Goal: Go to known website: Access a specific website the user already knows

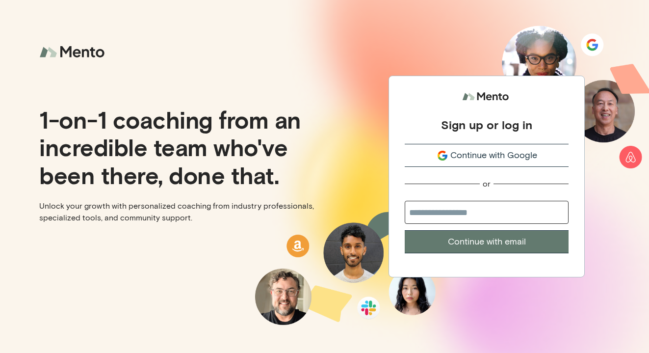
click at [449, 160] on div "Continue with Google" at bounding box center [487, 155] width 164 height 13
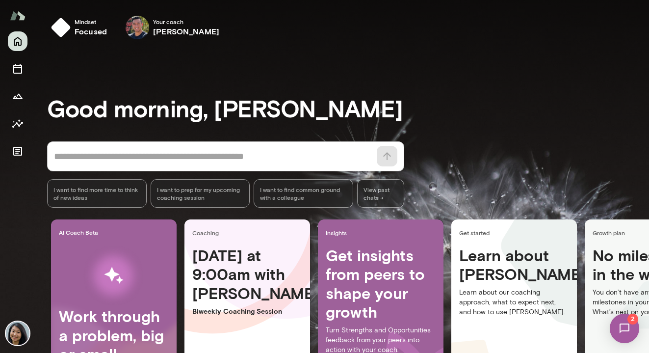
click at [633, 334] on img at bounding box center [624, 328] width 40 height 40
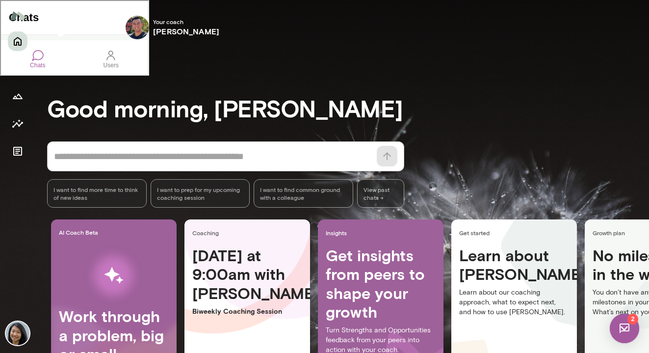
click at [100, 45] on div "Mark Guzman" at bounding box center [66, 43] width 67 height 11
